Goal: Check status: Check status

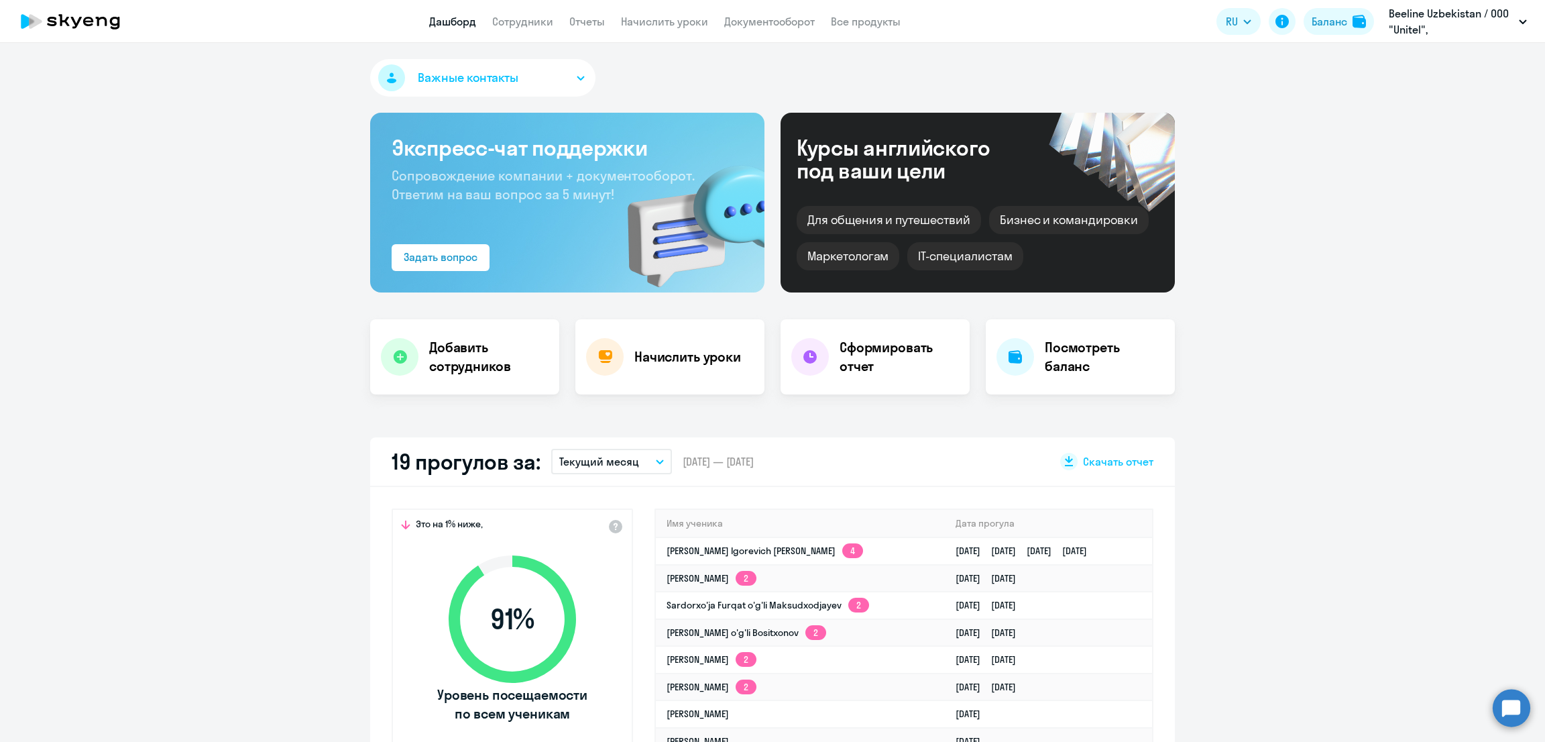
select select "30"
click at [1307, 25] on button "Баланс" at bounding box center [1339, 21] width 70 height 27
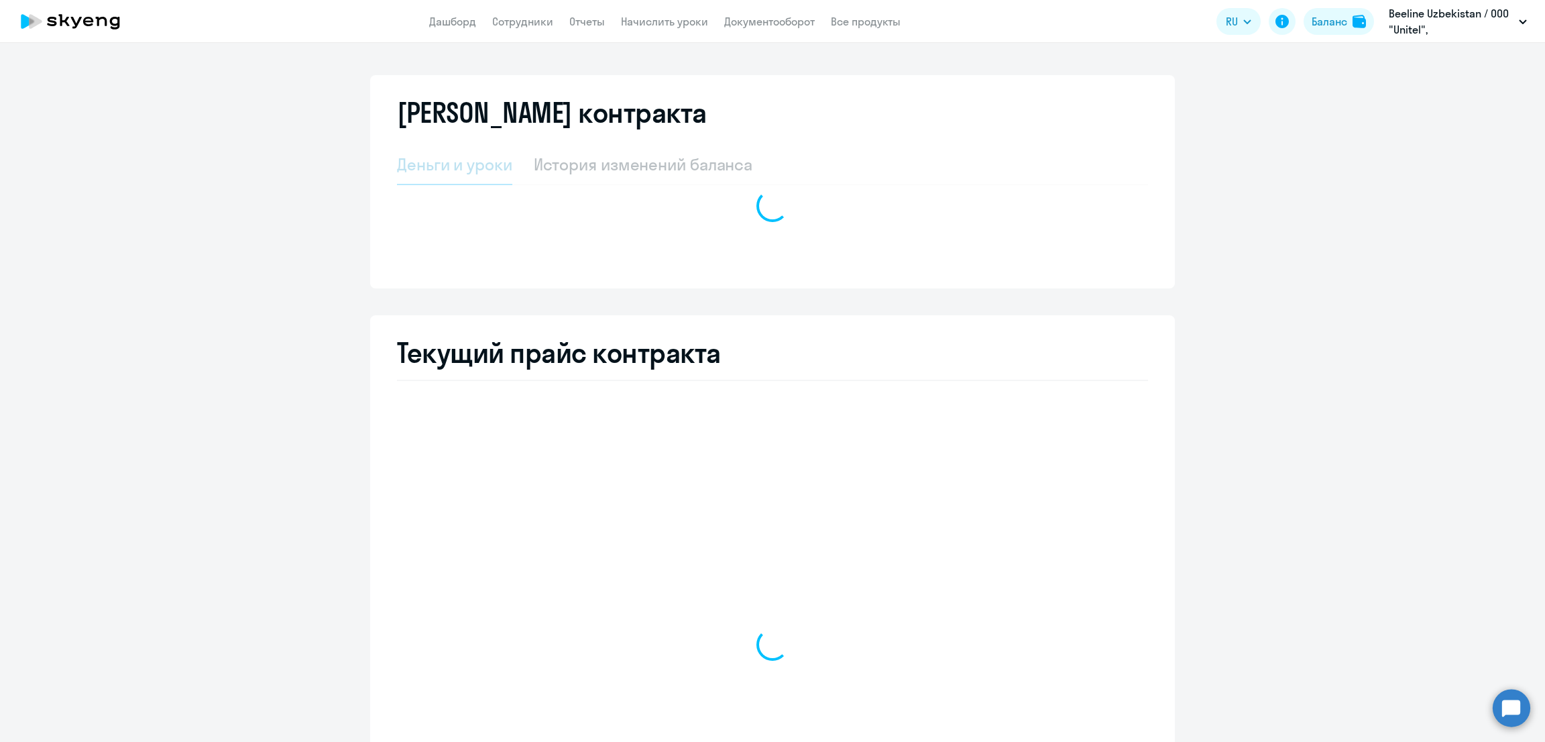
select select "english_adult_not_native_speaker"
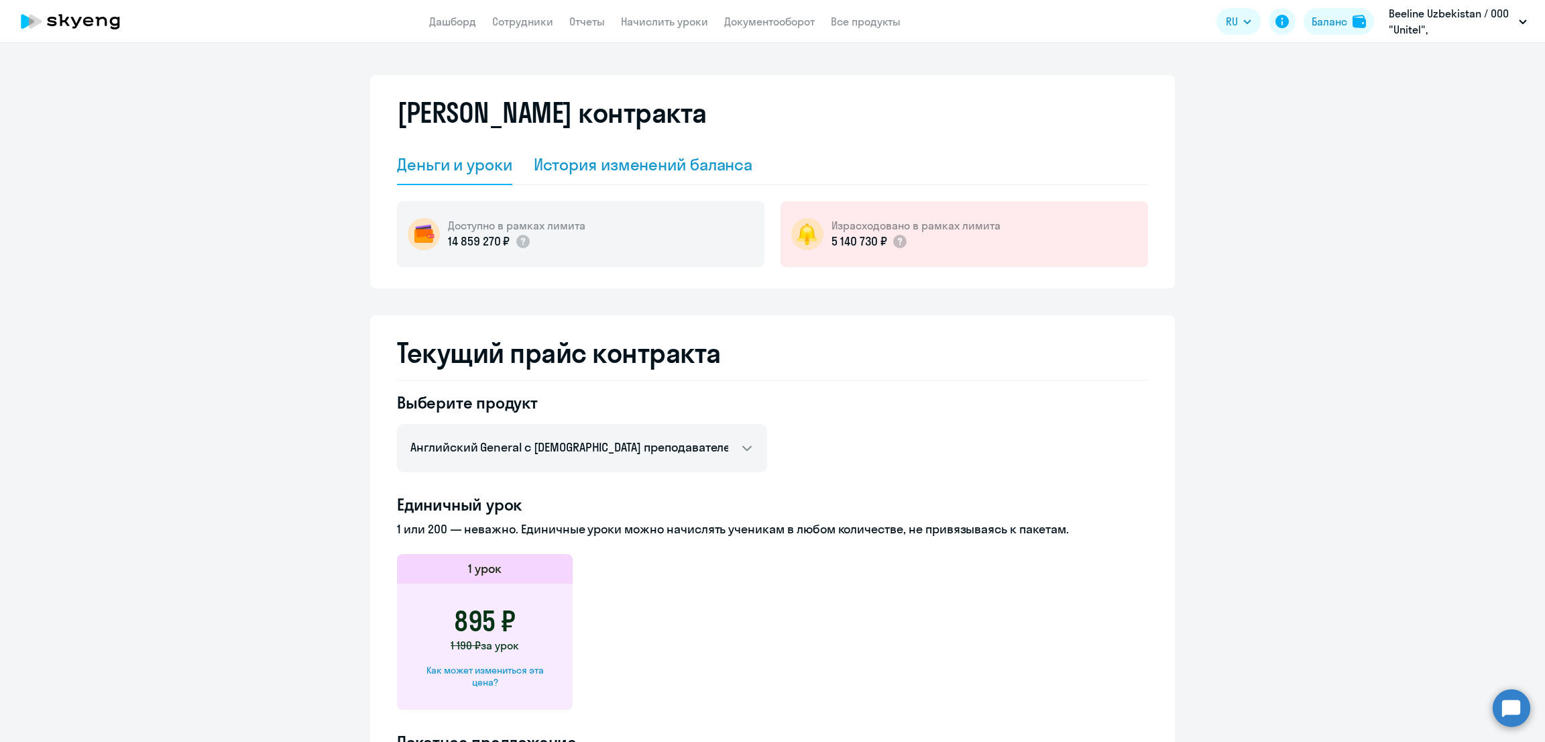
drag, startPoint x: 615, startPoint y: 144, endPoint x: 625, endPoint y: 154, distance: 13.8
click at [617, 145] on div "История изменений баланса" at bounding box center [643, 165] width 219 height 40
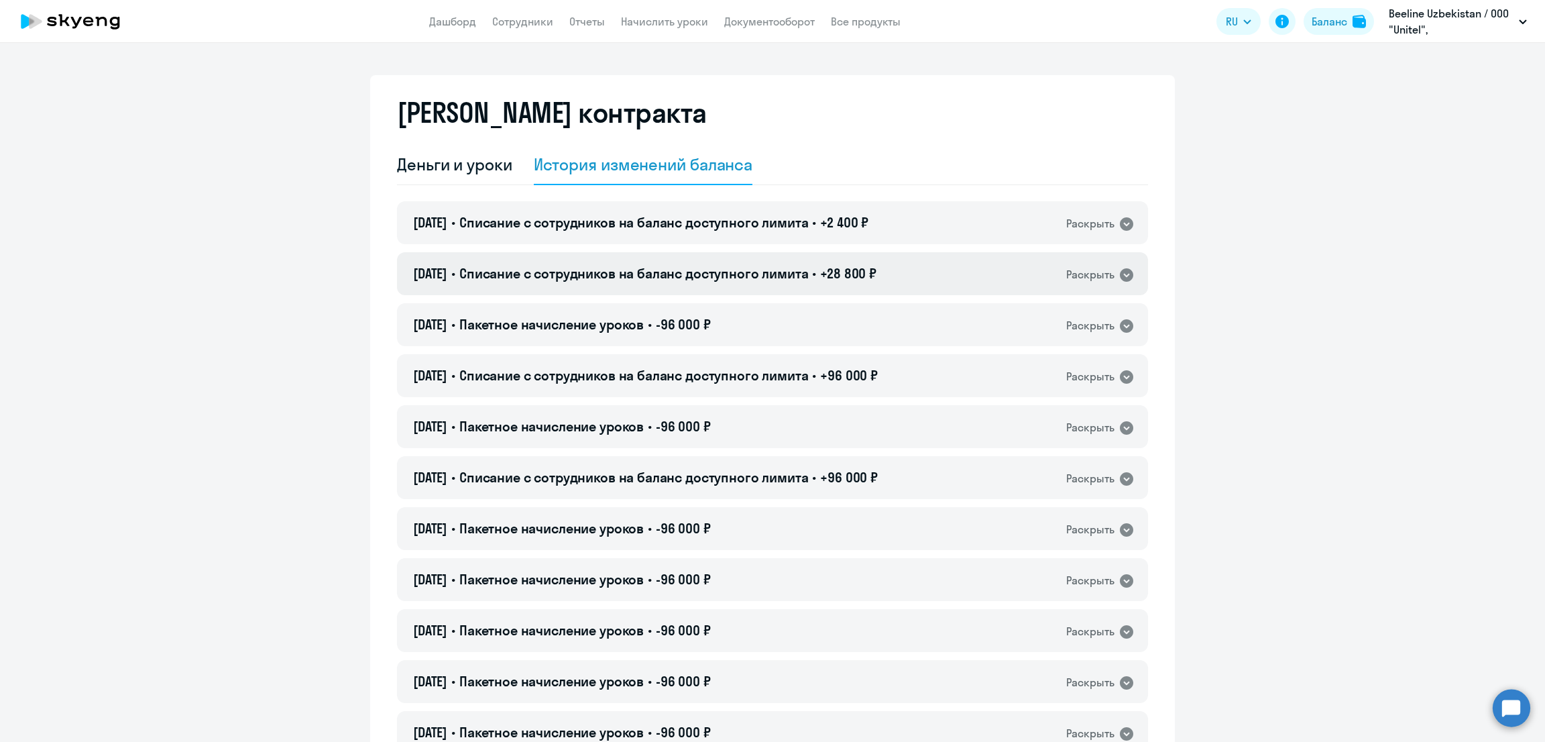
click at [726, 277] on span "Списание с сотрудников на баланс доступного лимита" at bounding box center [633, 273] width 349 height 17
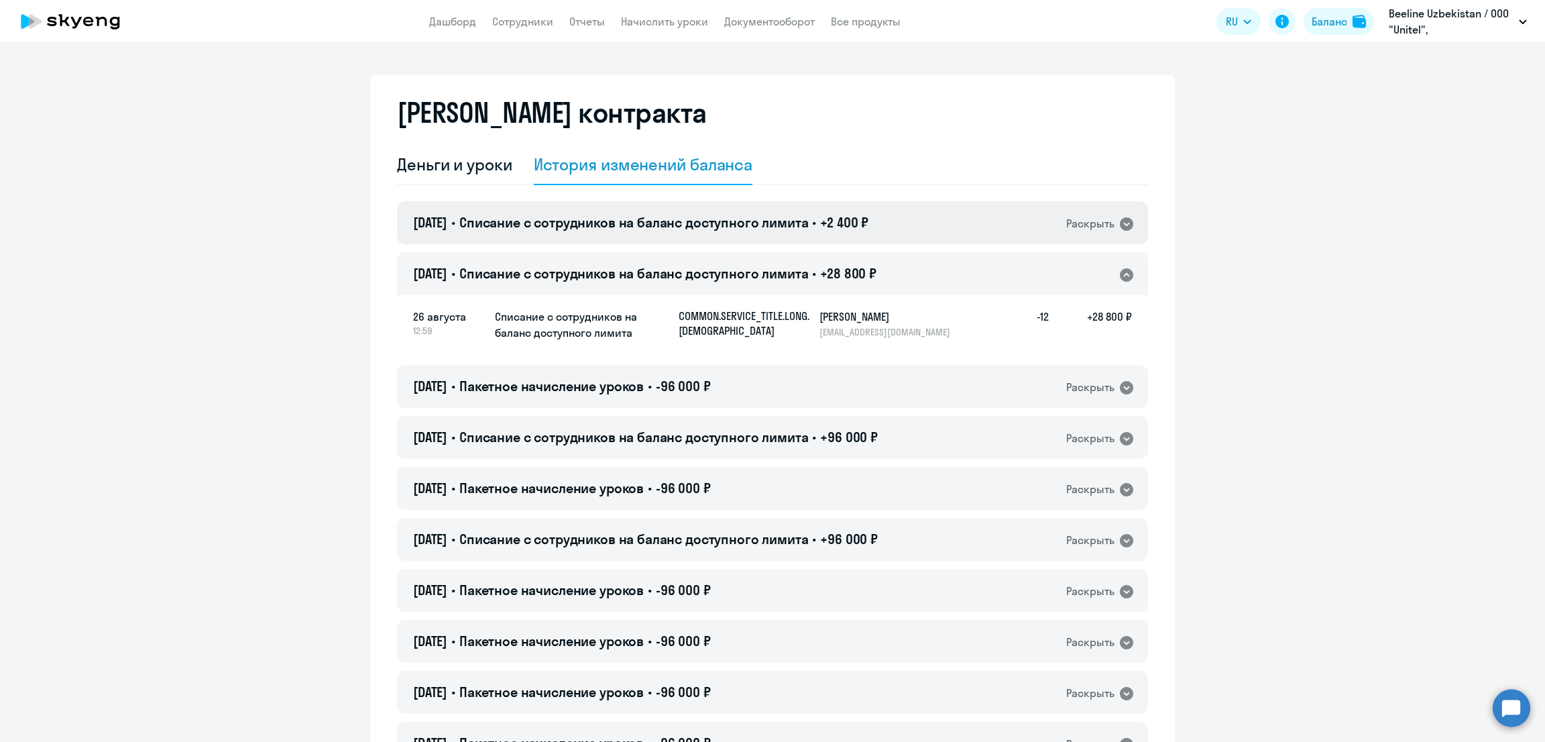
click at [708, 226] on span "Списание с сотрудников на баланс доступного лимита" at bounding box center [633, 222] width 349 height 17
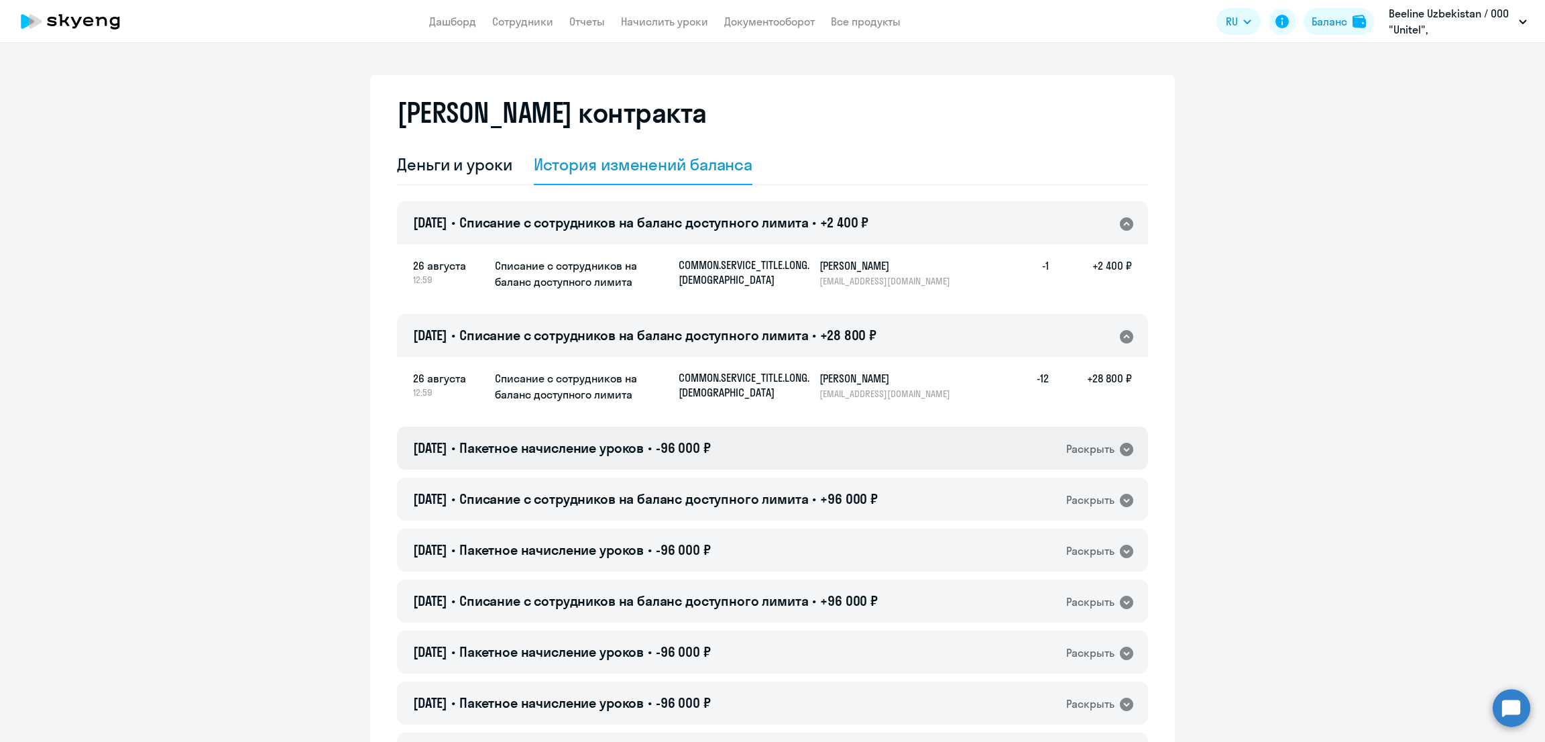
click at [667, 461] on div "[DATE] • Пакетное начисление уроков • -96 000 ₽ Раскрыть" at bounding box center [772, 448] width 751 height 43
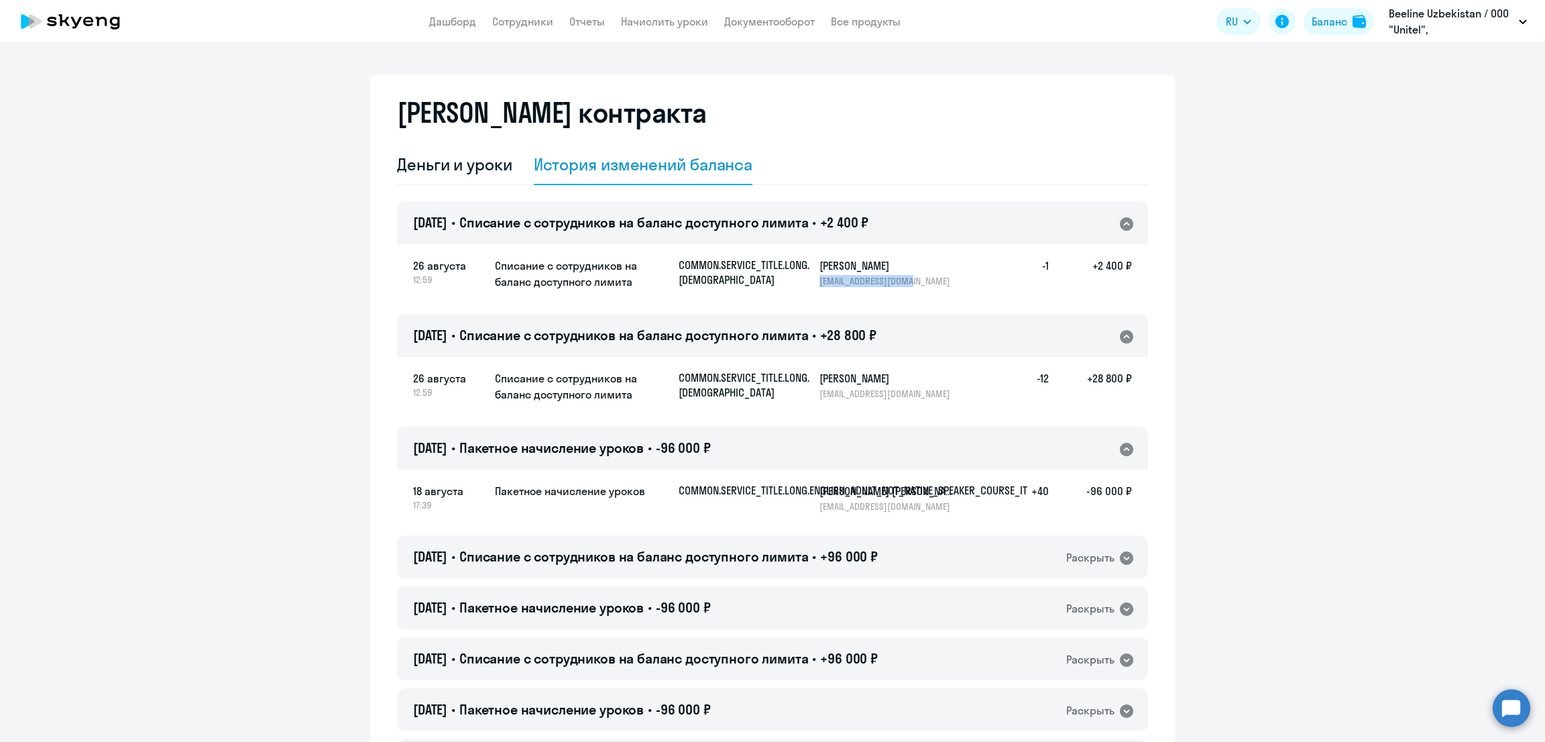
drag, startPoint x: 811, startPoint y: 282, endPoint x: 934, endPoint y: 290, distance: 123.7
click at [934, 290] on app-history-item-students-list "COMMON.SERVICE_TITLE.LONG.ENGLISH_ADULT_NOT_NATIVE_SPEAKER_COURSE_ELEMENTARY [P…" at bounding box center [905, 275] width 453 height 34
copy p "[EMAIL_ADDRESS][DOMAIN_NAME]"
